Goal: Find contact information: Find contact information

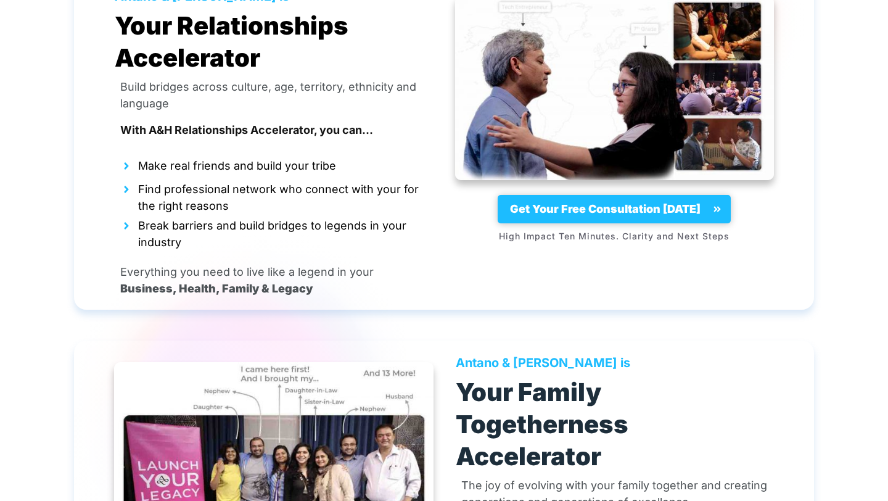
scroll to position [4412, 0]
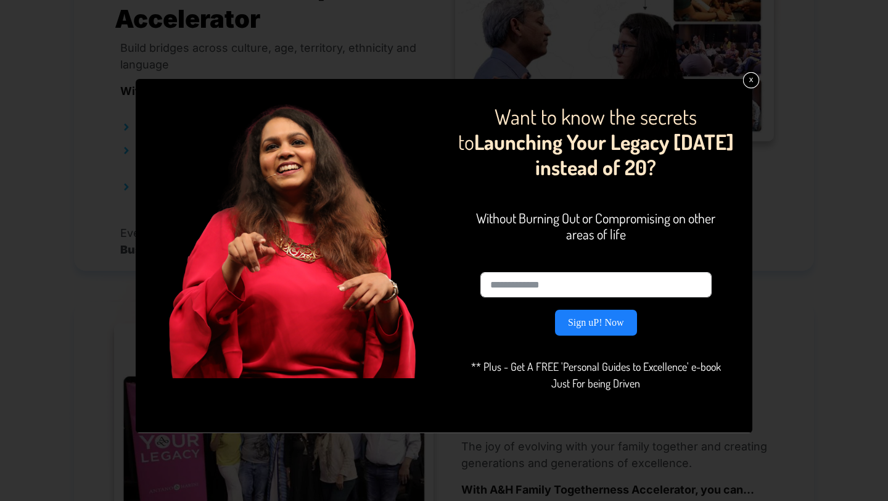
click at [756, 78] on link "x" at bounding box center [751, 80] width 16 height 16
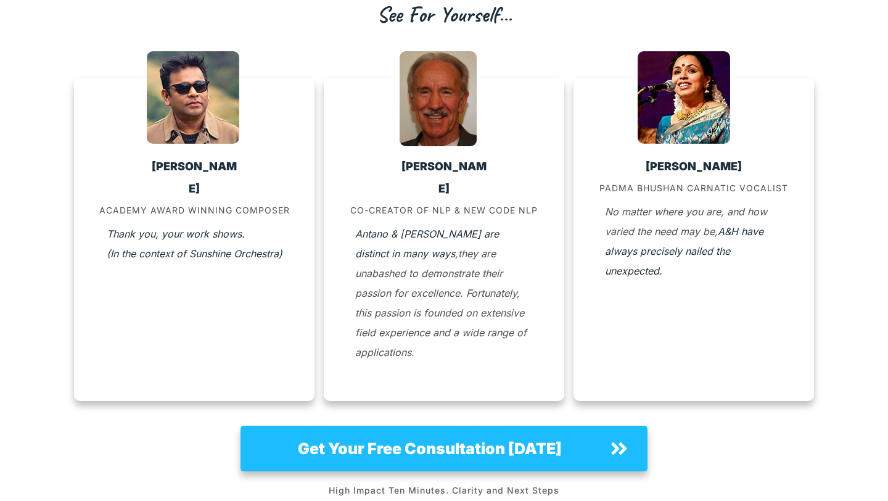
scroll to position [0, 0]
